Goal: Task Accomplishment & Management: Manage account settings

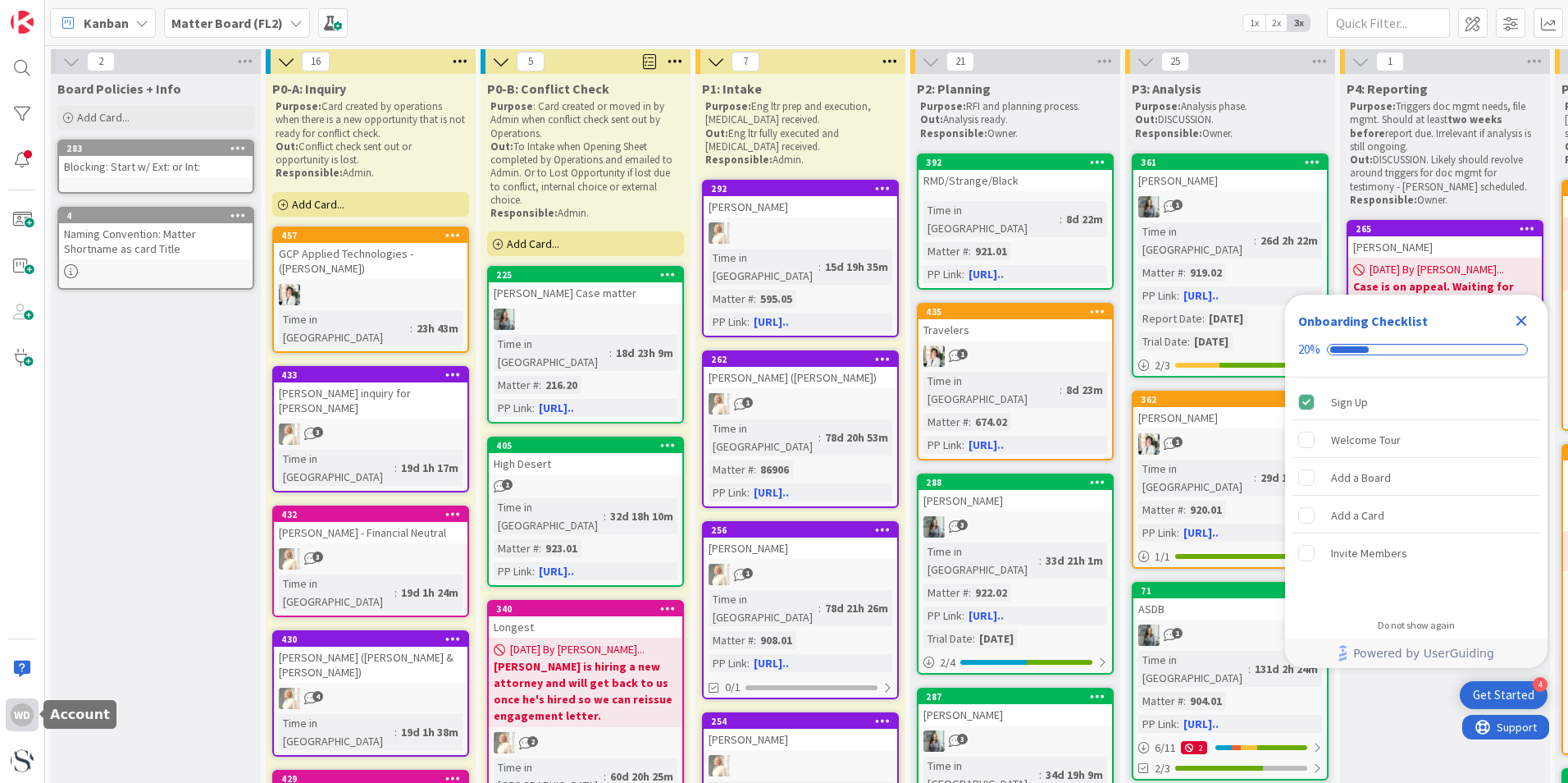
click at [27, 540] on div "WD" at bounding box center [22, 714] width 23 height 23
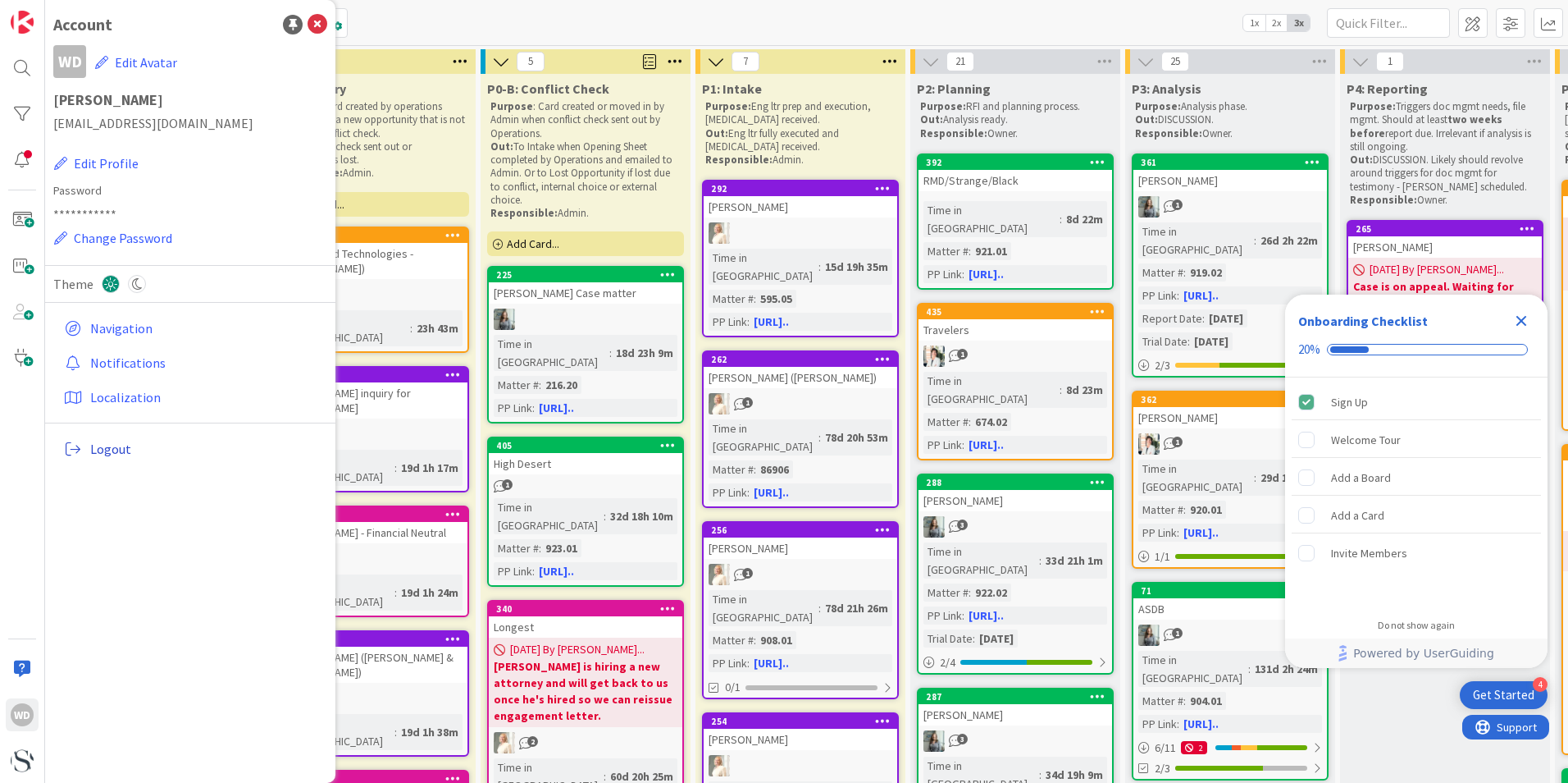
click at [120, 446] on span "Logout" at bounding box center [206, 449] width 230 height 19
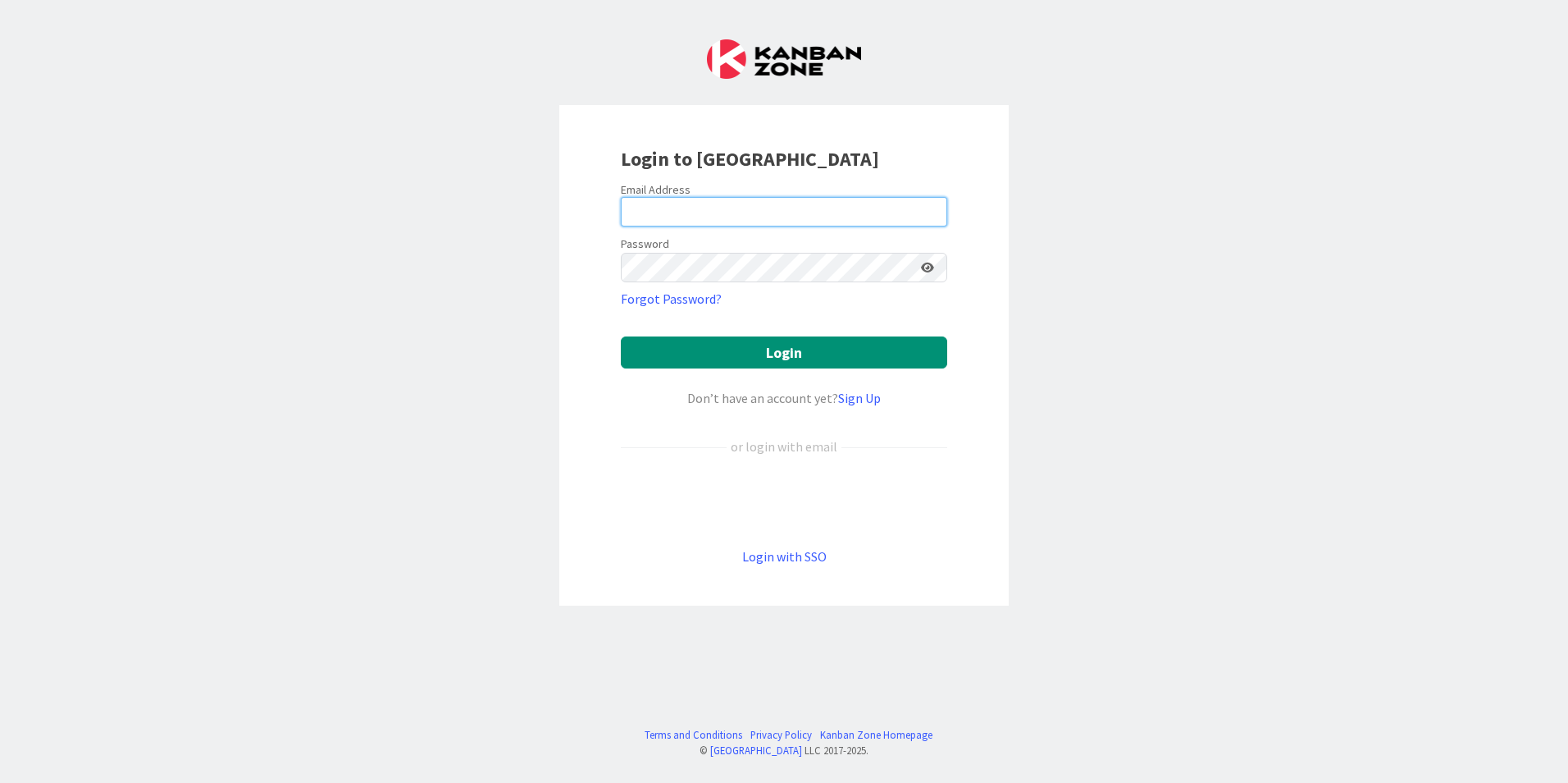
click at [660, 207] on input "email" at bounding box center [784, 212] width 327 height 30
